Goal: Task Accomplishment & Management: Manage account settings

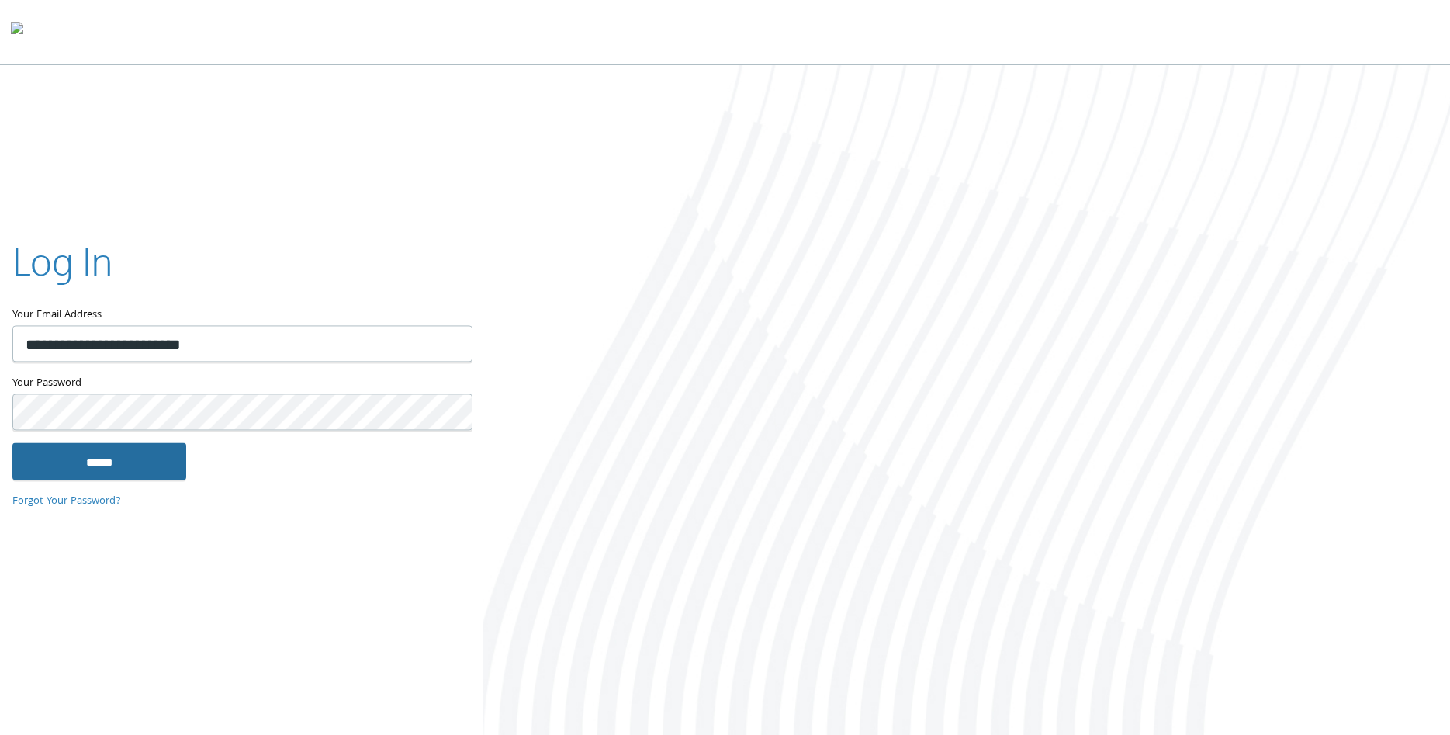
type input "**********"
click at [144, 457] on input "******" at bounding box center [99, 460] width 174 height 37
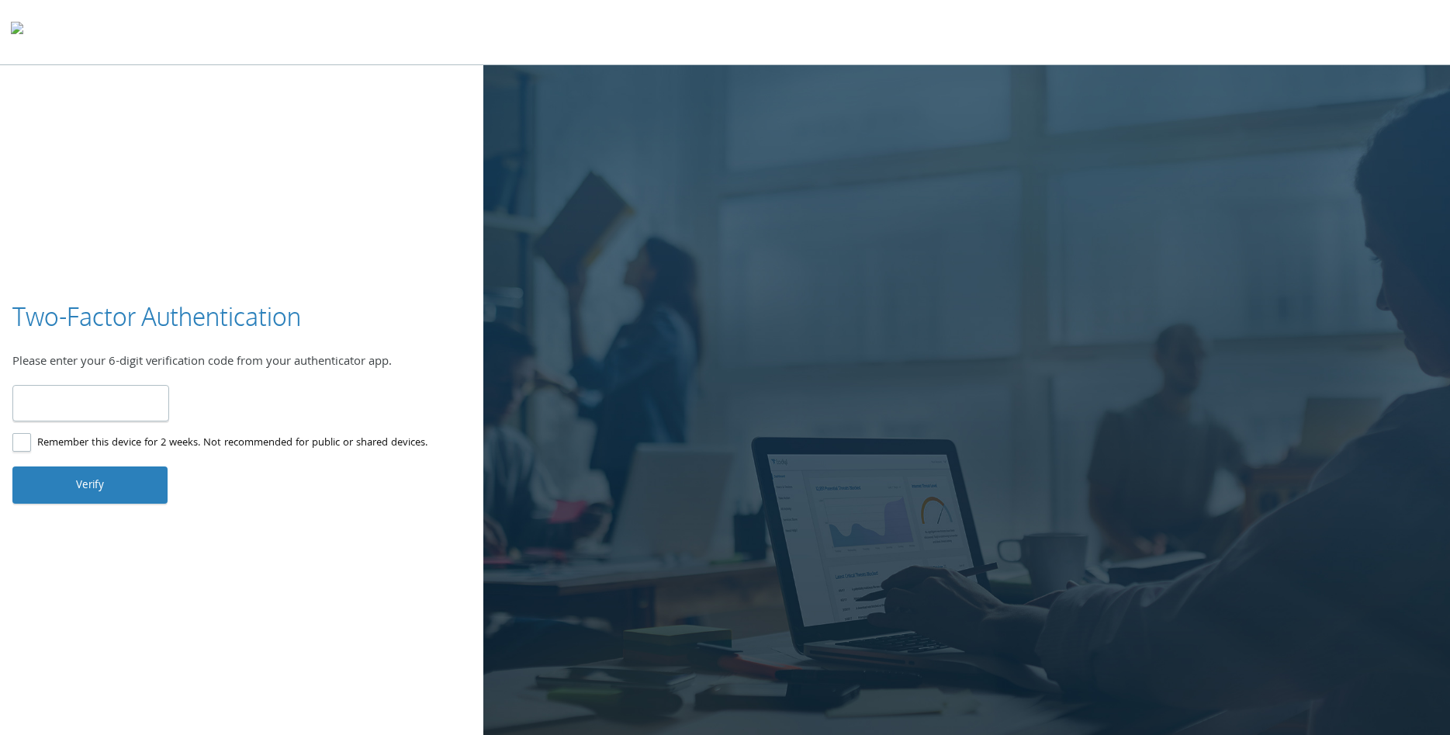
click at [126, 419] on input "number" at bounding box center [90, 403] width 157 height 36
type input "******"
